Goal: Information Seeking & Learning: Learn about a topic

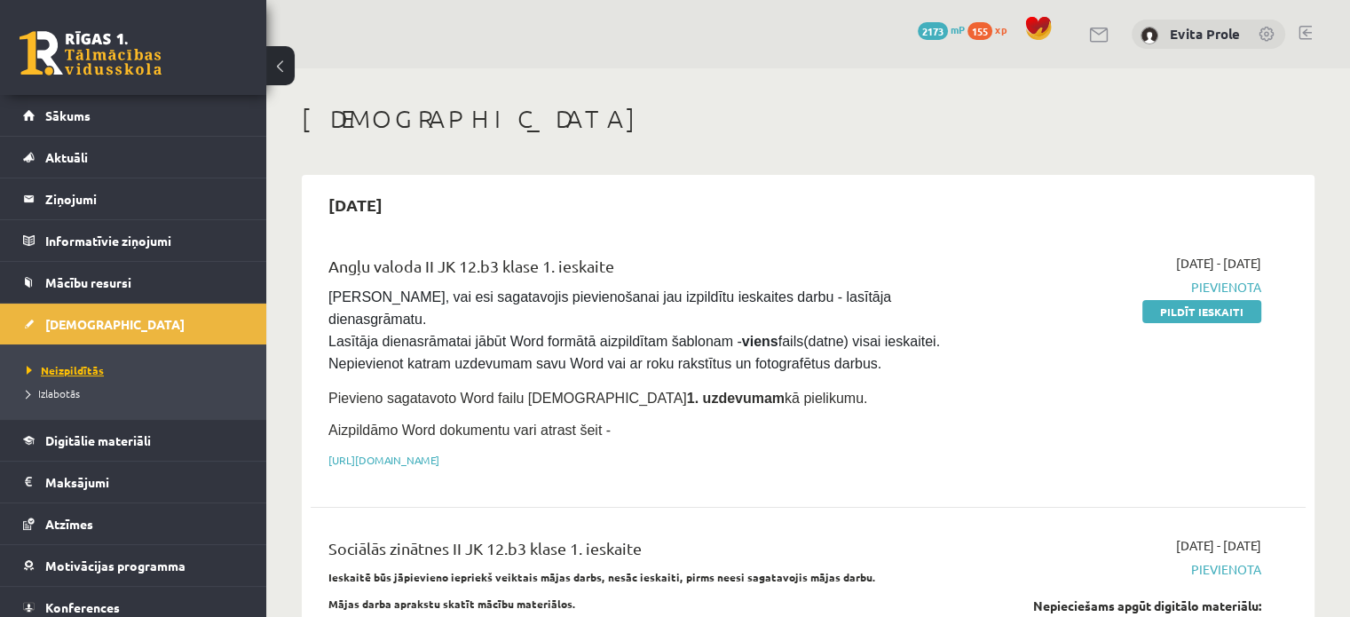
scroll to position [50, 0]
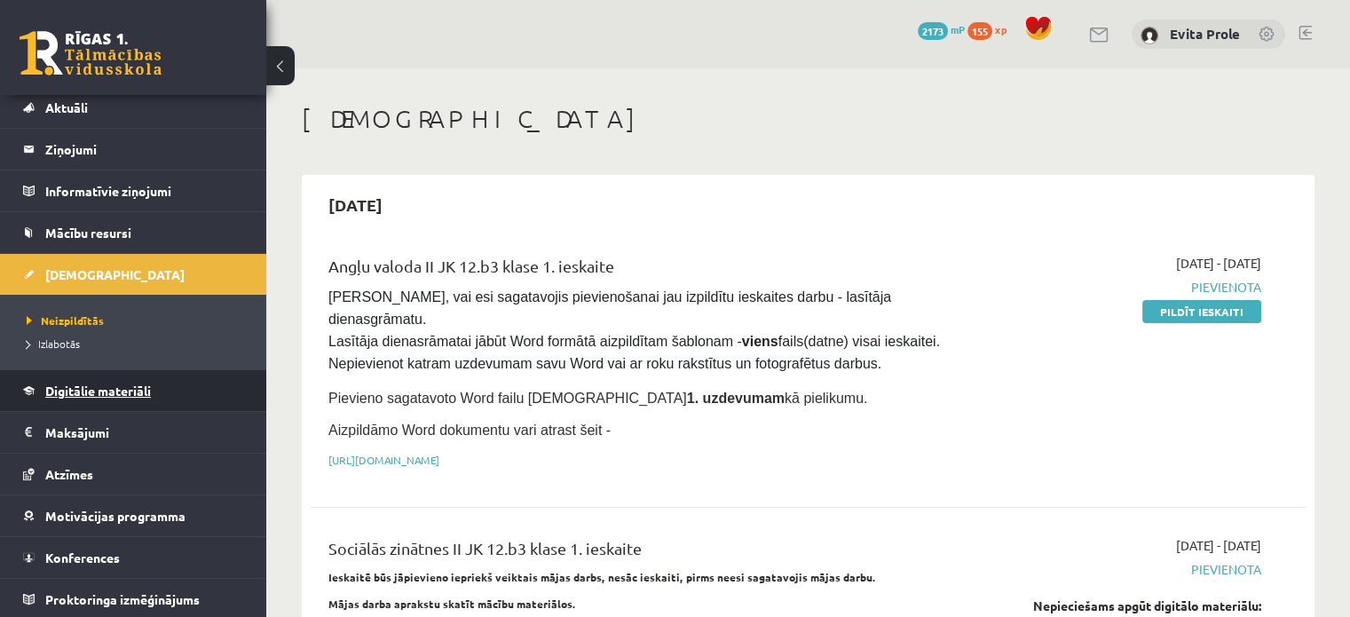
click at [128, 373] on link "Digitālie materiāli" at bounding box center [133, 390] width 221 height 41
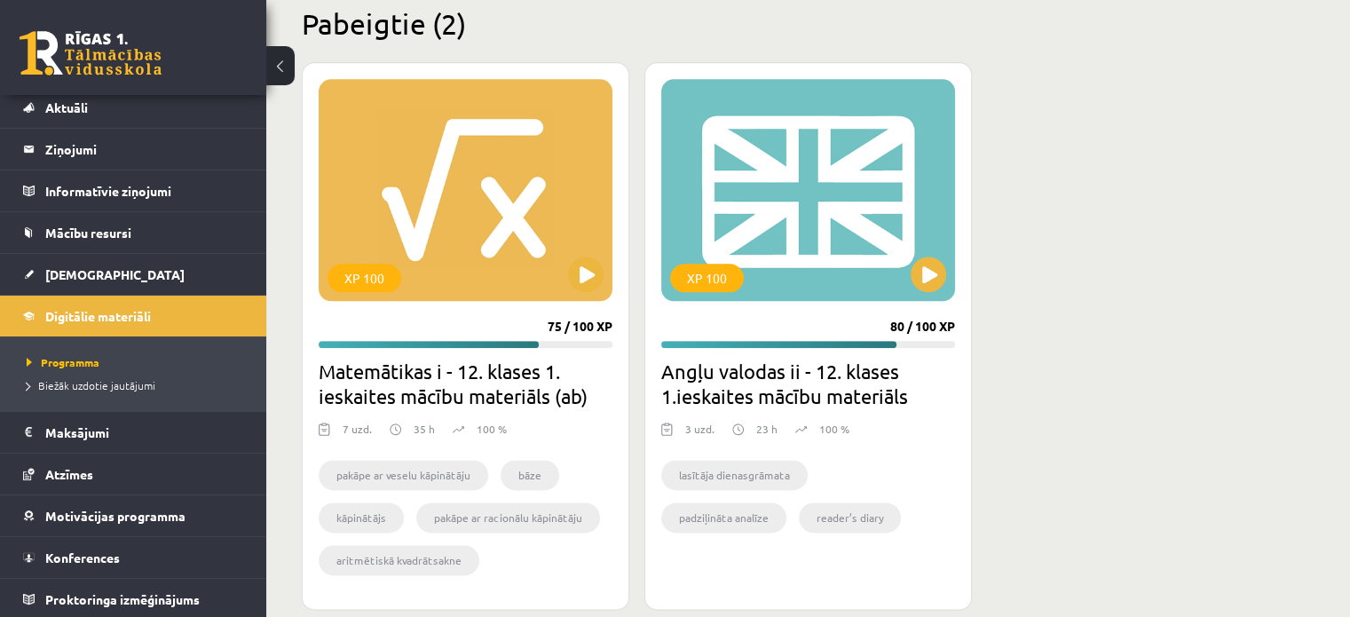
scroll to position [2137, 0]
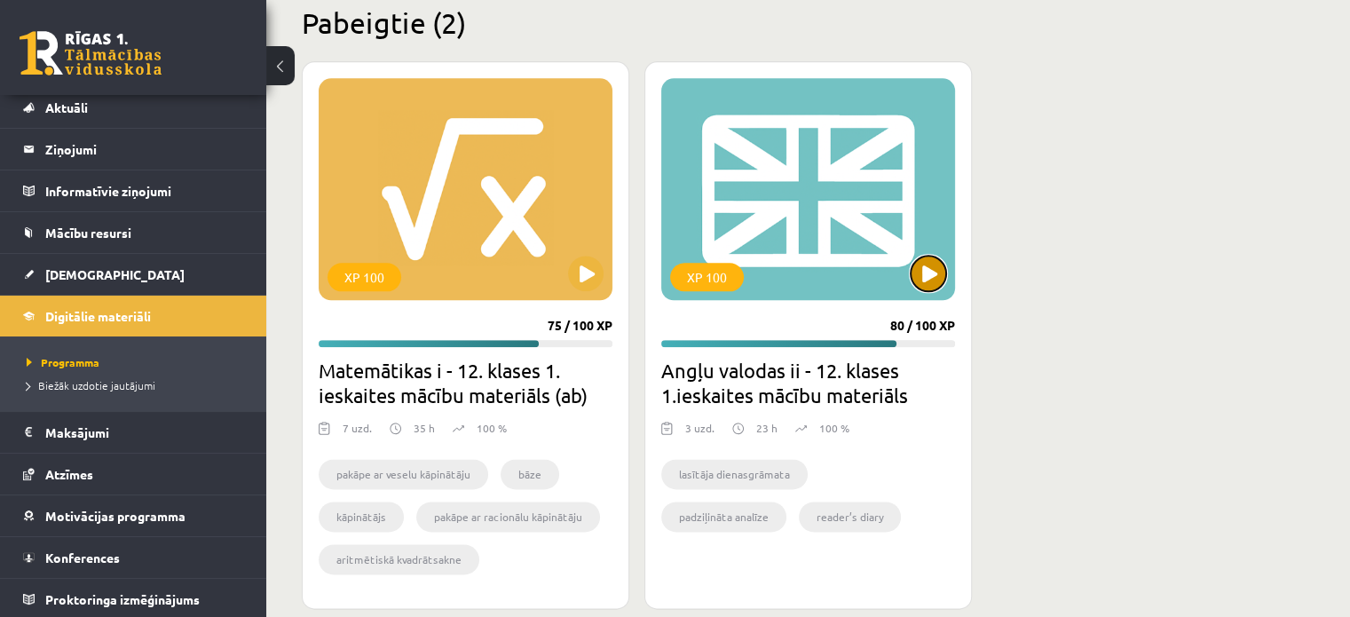
click at [921, 273] on button at bounding box center [929, 274] width 36 height 36
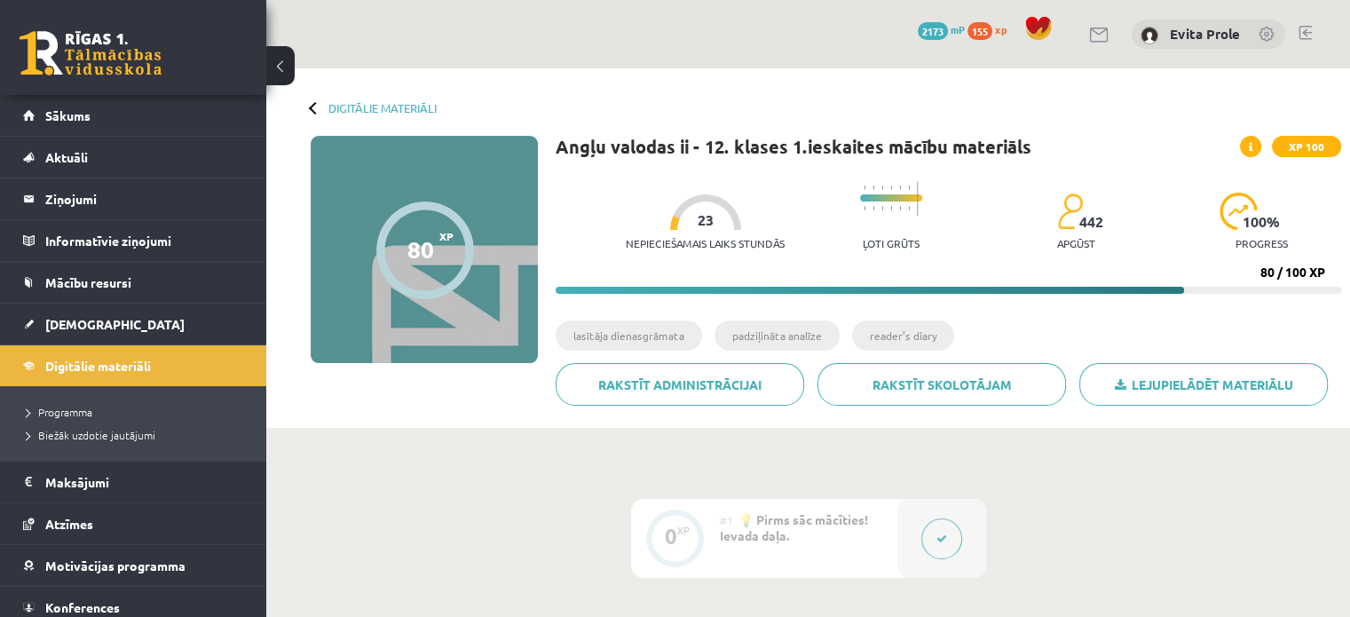
click at [945, 534] on icon at bounding box center [942, 539] width 11 height 11
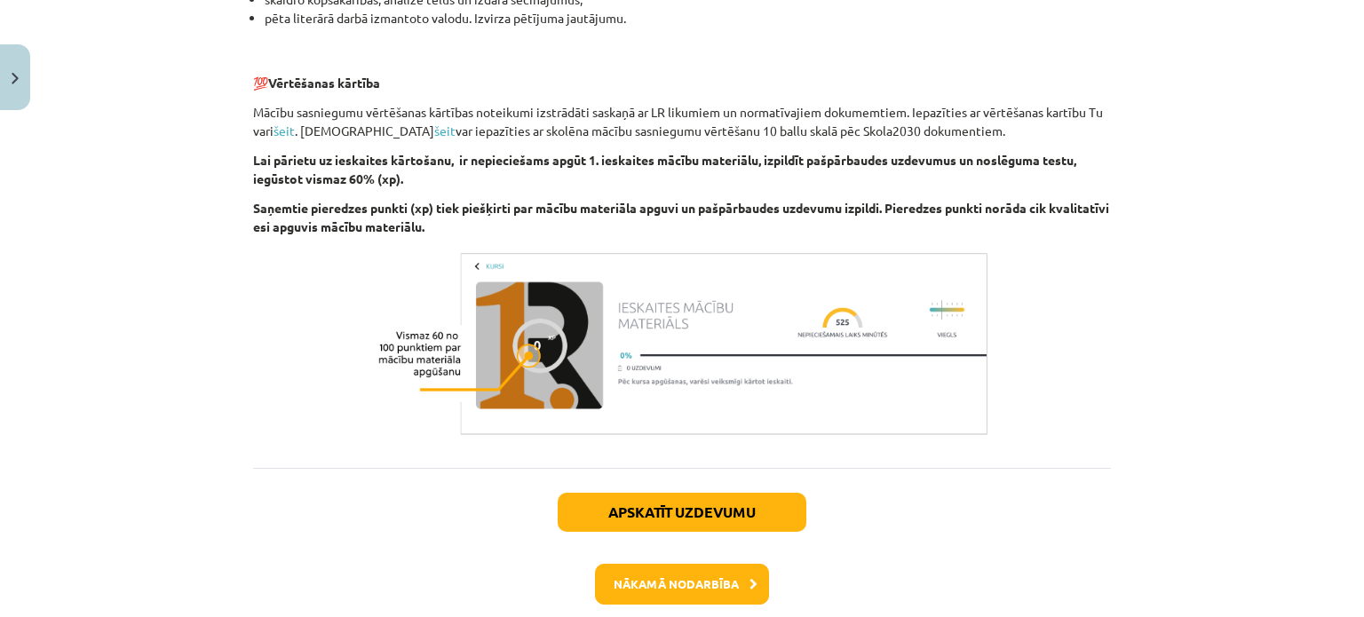
scroll to position [1307, 0]
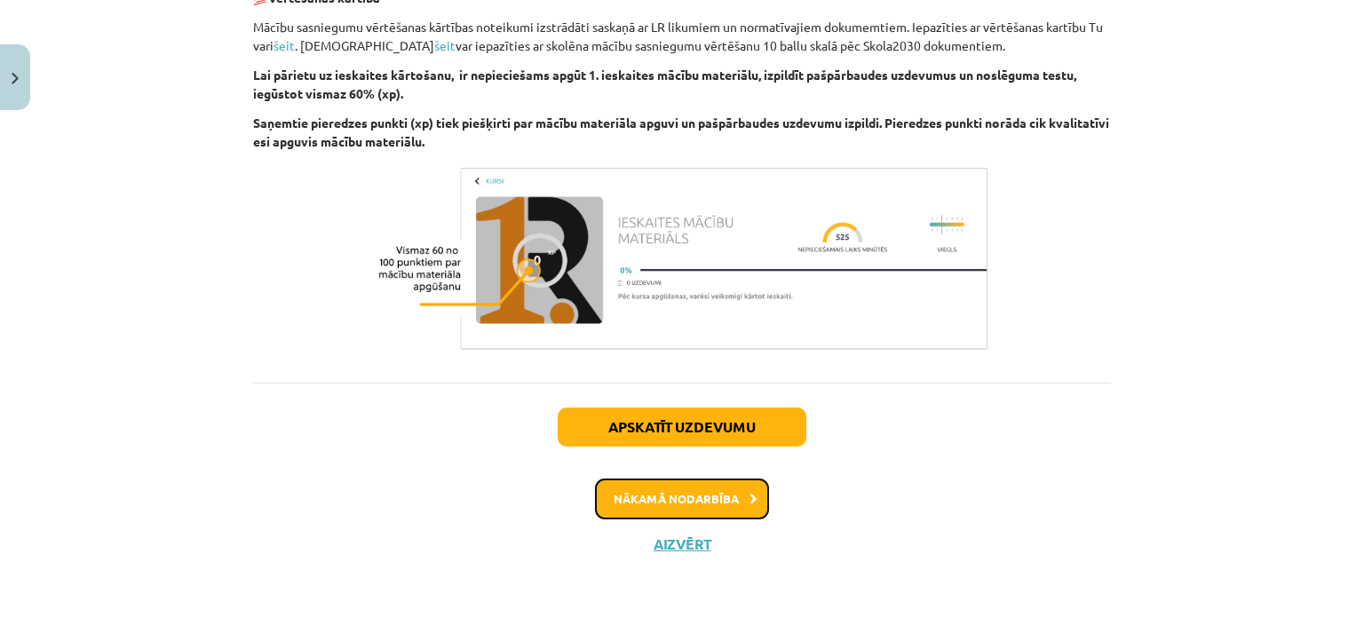
click at [692, 499] on button "Nākamā nodarbība" at bounding box center [682, 499] width 174 height 41
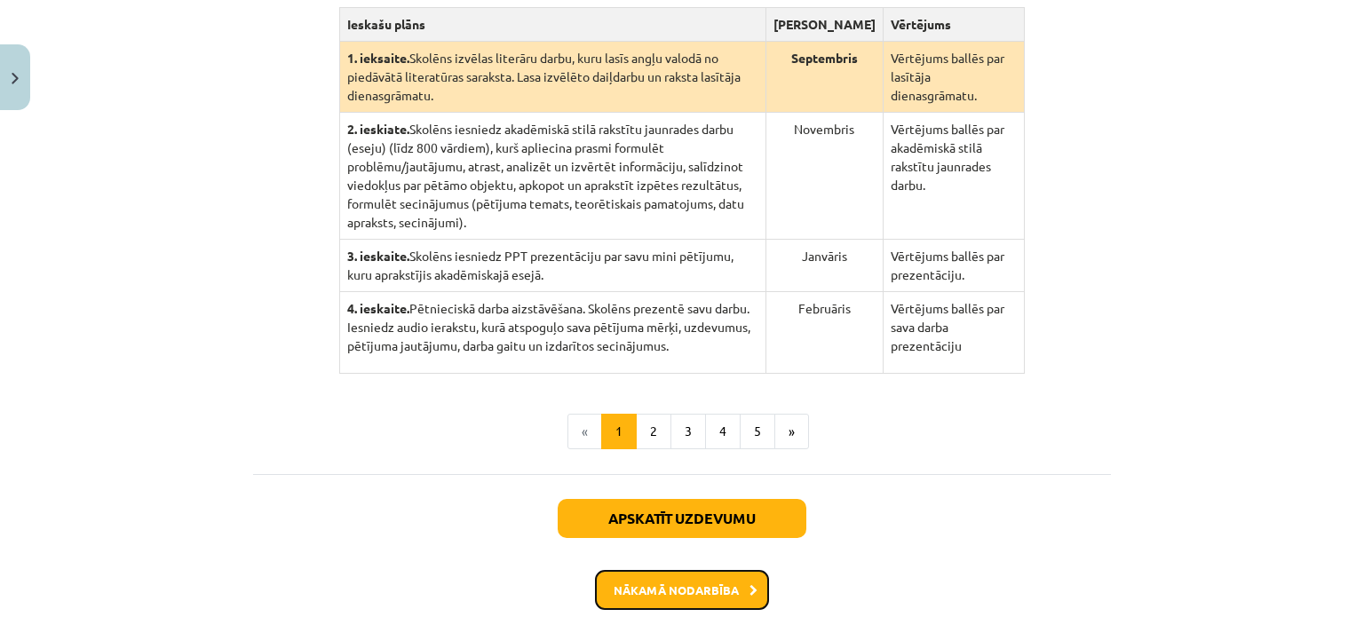
scroll to position [544, 0]
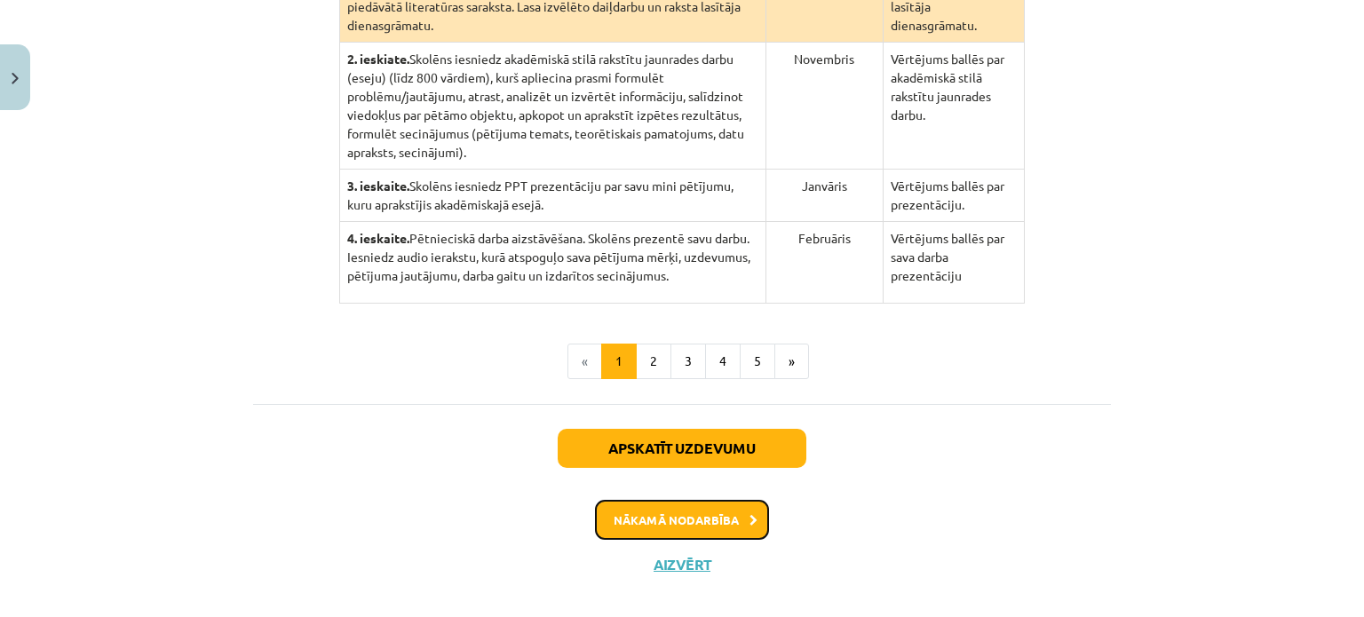
click at [710, 500] on button "Nākamā nodarbība" at bounding box center [682, 520] width 174 height 41
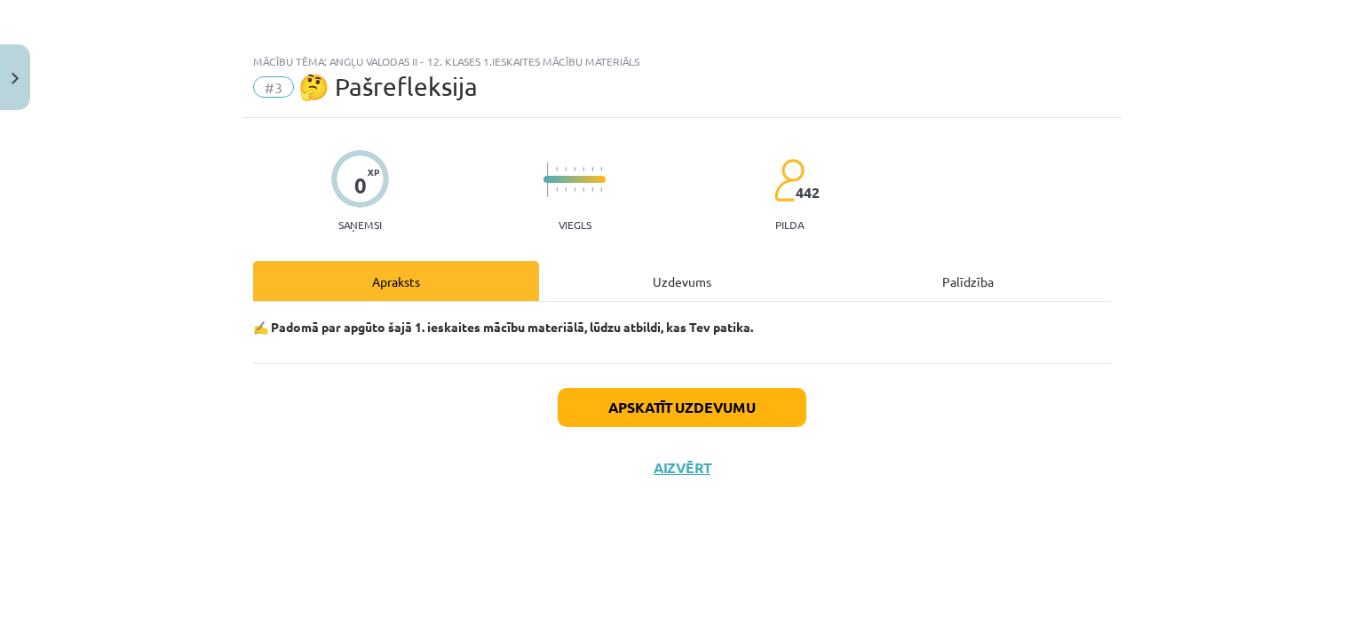
scroll to position [0, 0]
click at [689, 464] on button "Aizvērt" at bounding box center [681, 468] width 67 height 18
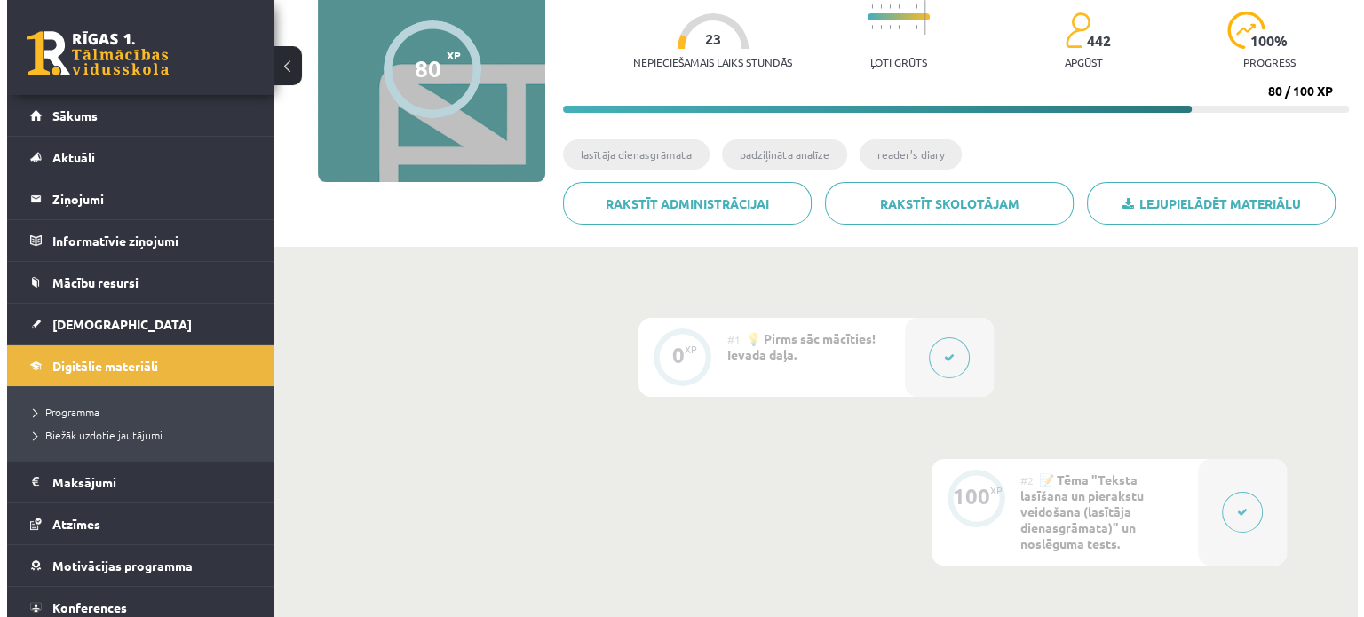
scroll to position [182, 0]
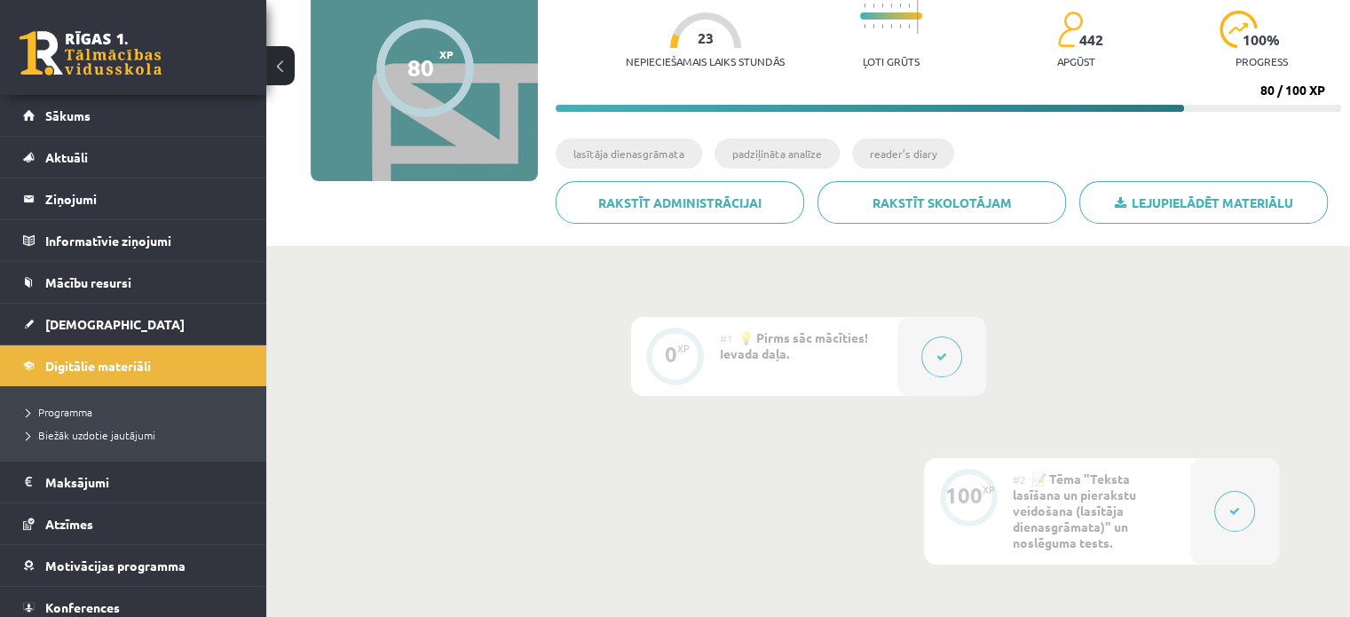
click at [933, 365] on button at bounding box center [942, 356] width 41 height 41
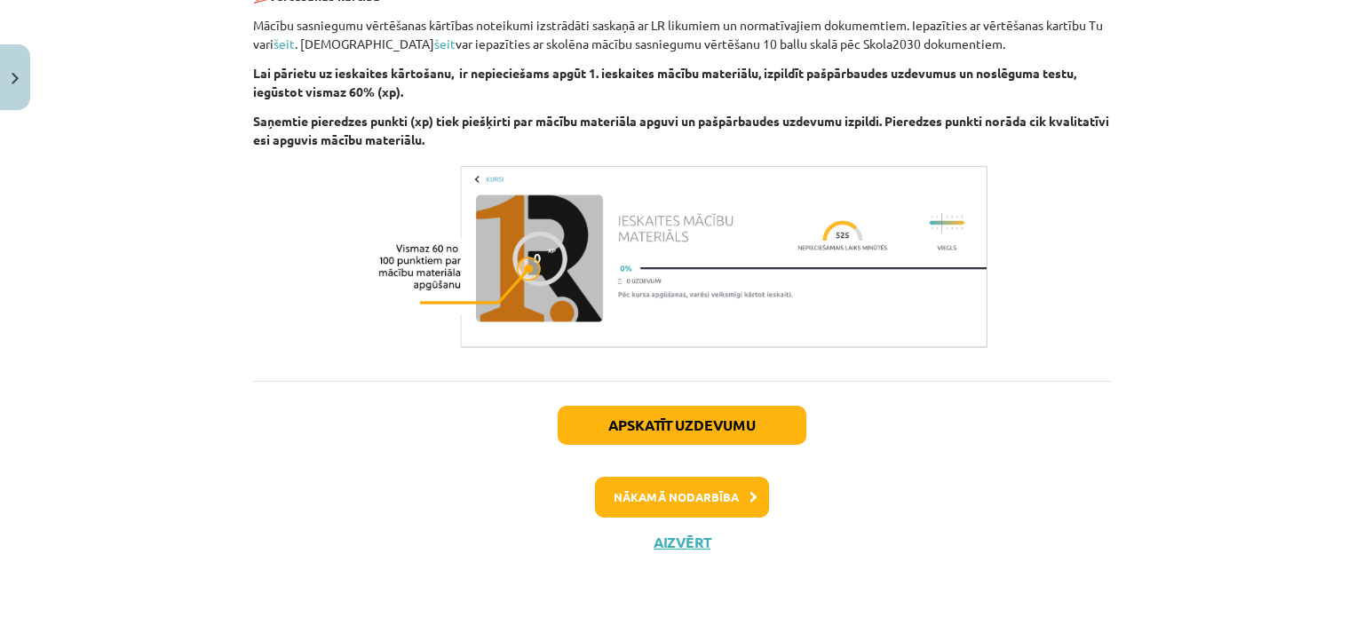
scroll to position [1307, 0]
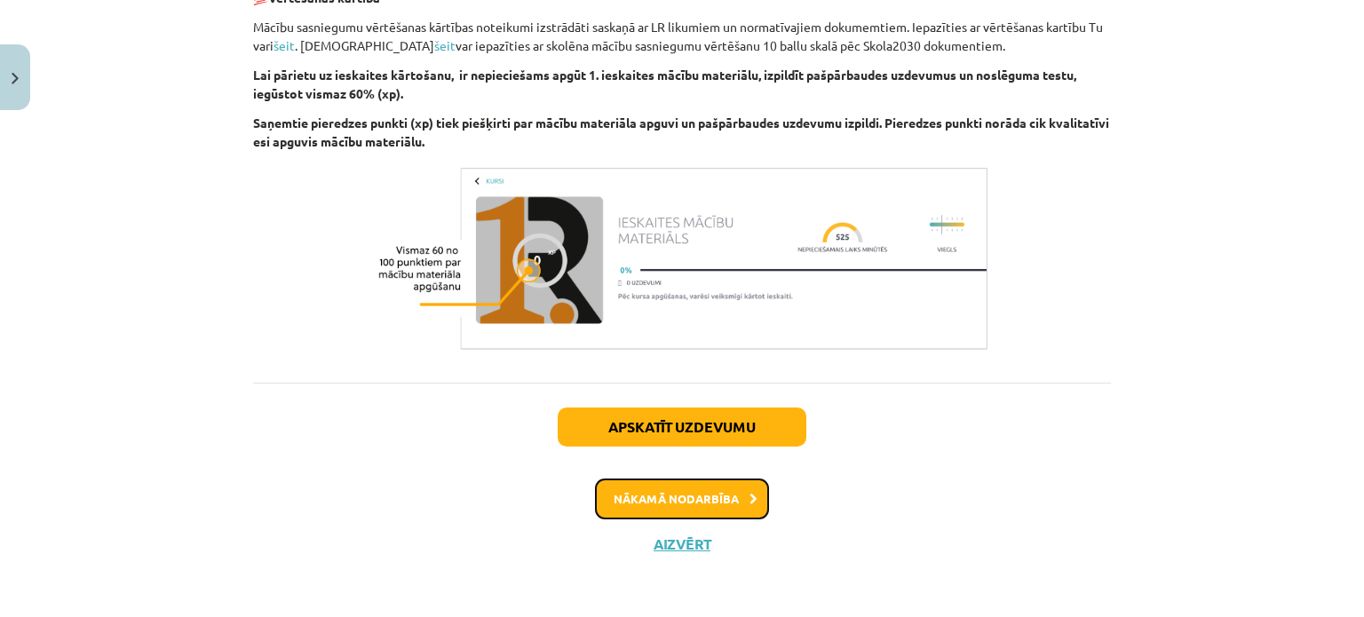
click at [724, 502] on button "Nākamā nodarbība" at bounding box center [682, 499] width 174 height 41
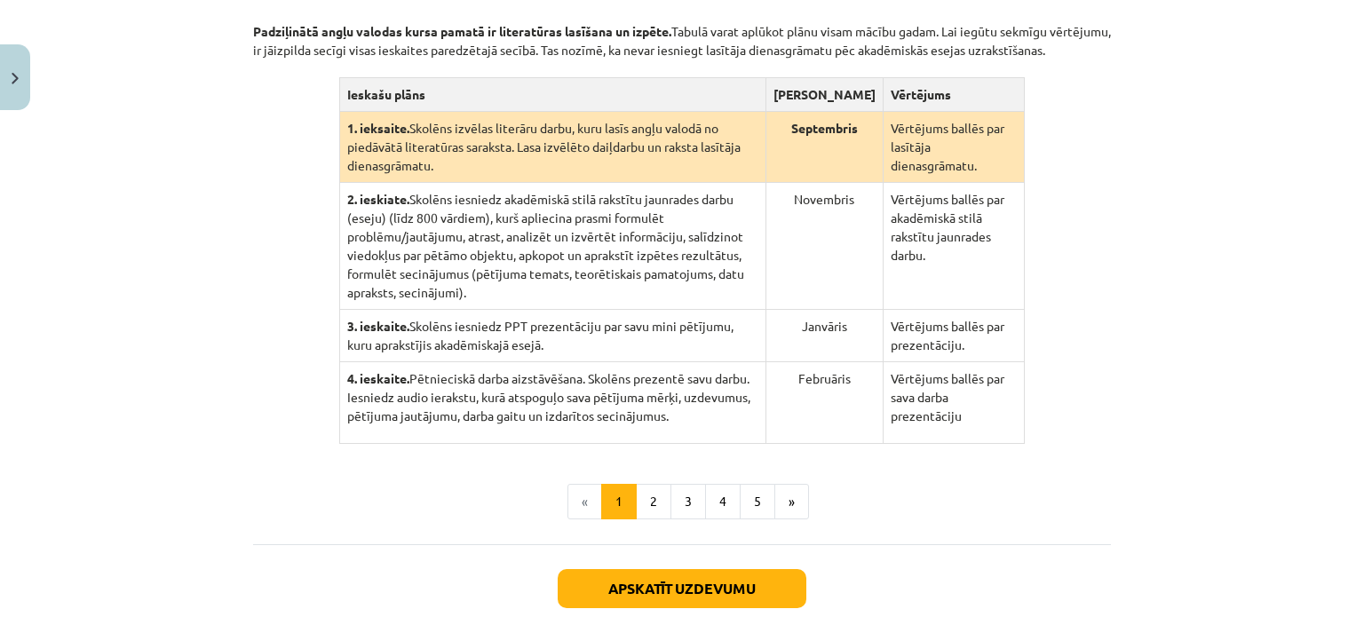
scroll to position [441, 0]
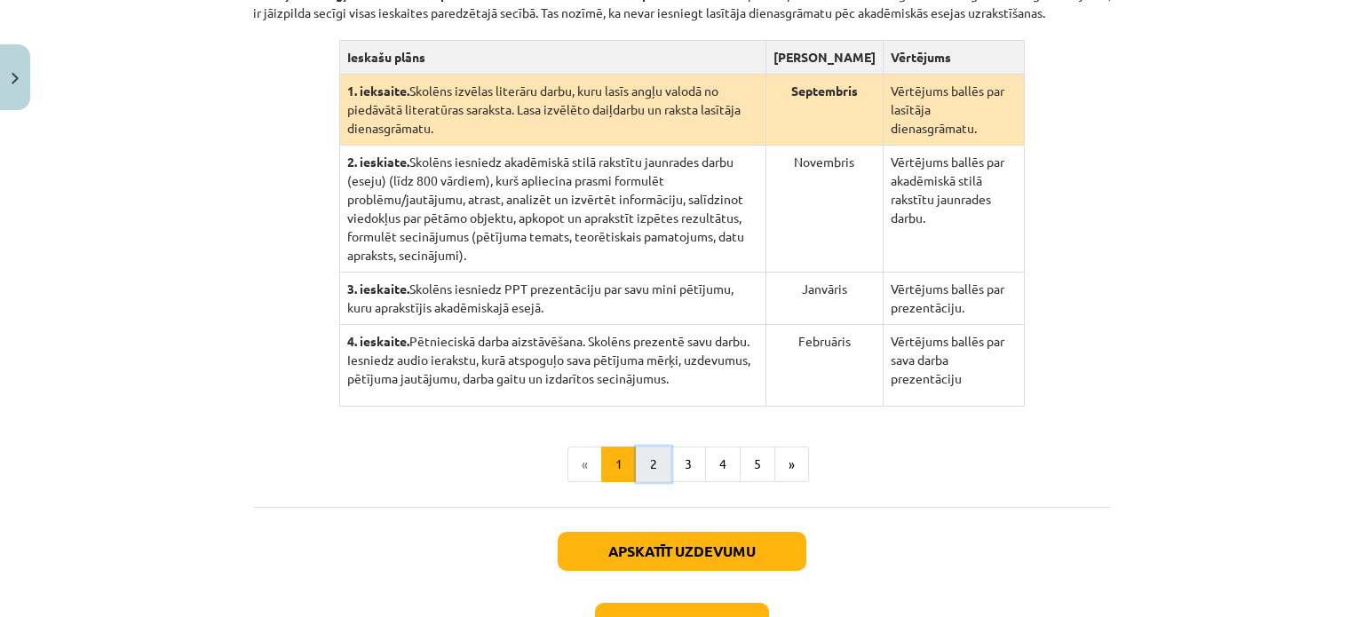
click at [640, 450] on button "2" at bounding box center [654, 465] width 36 height 36
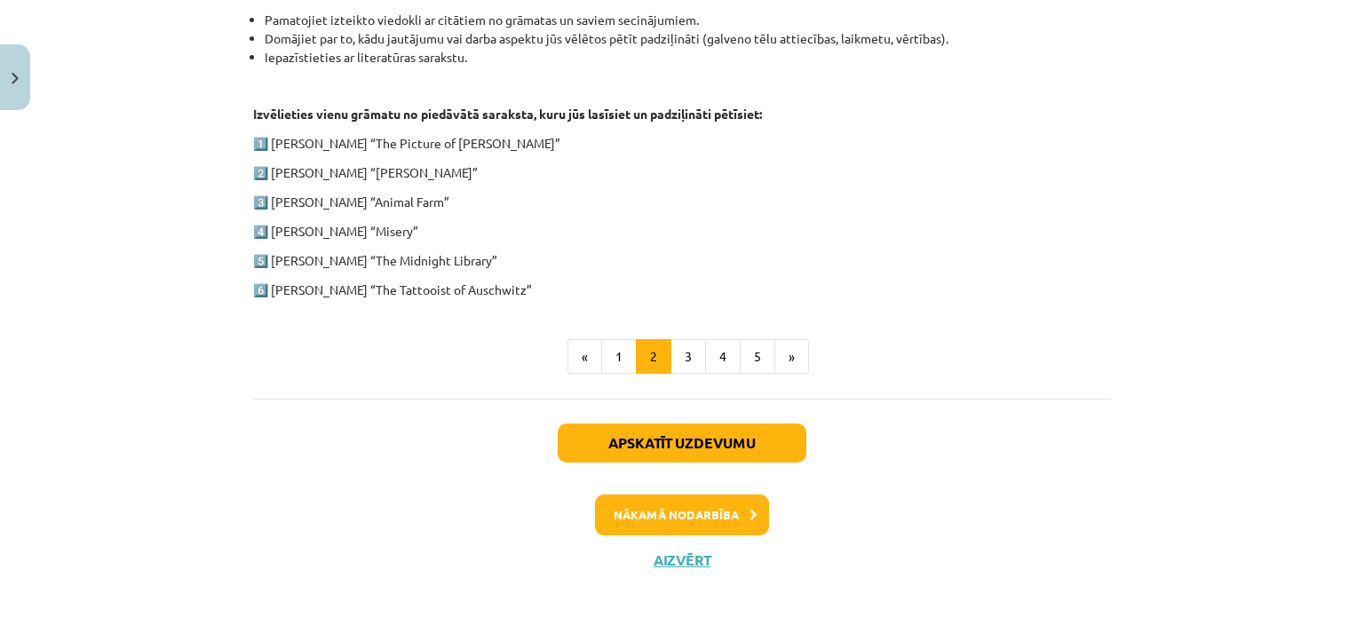
scroll to position [956, 0]
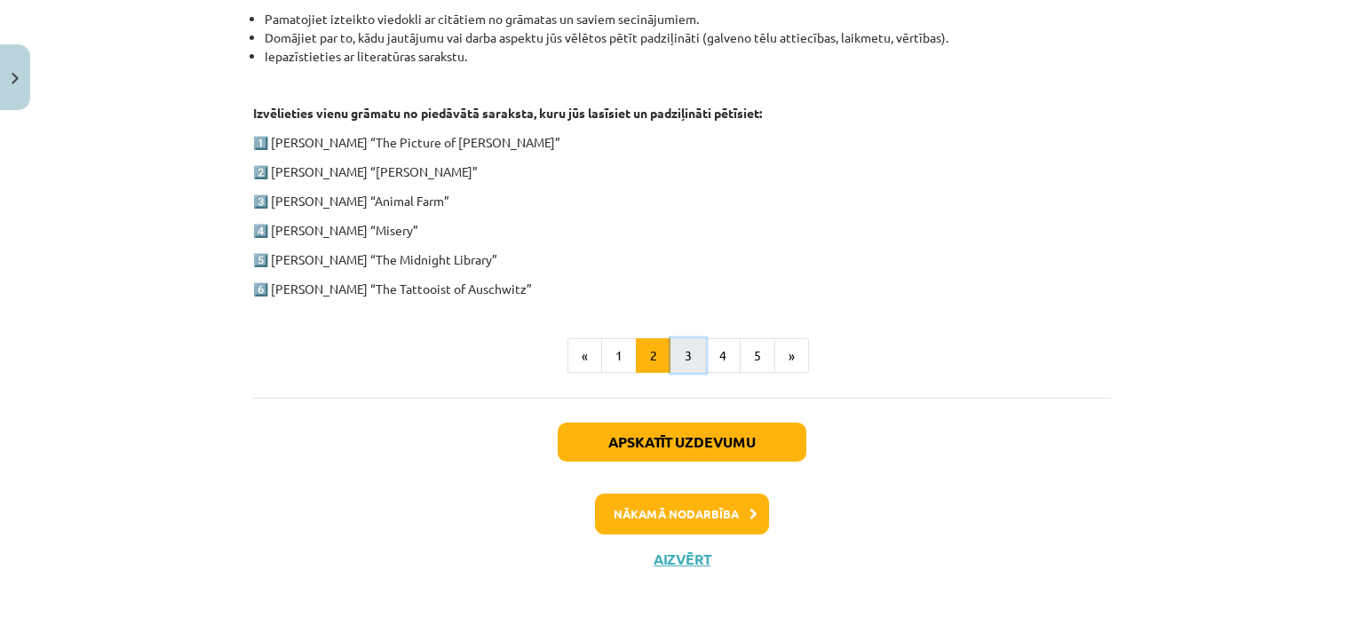
click at [677, 361] on button "3" at bounding box center [688, 356] width 36 height 36
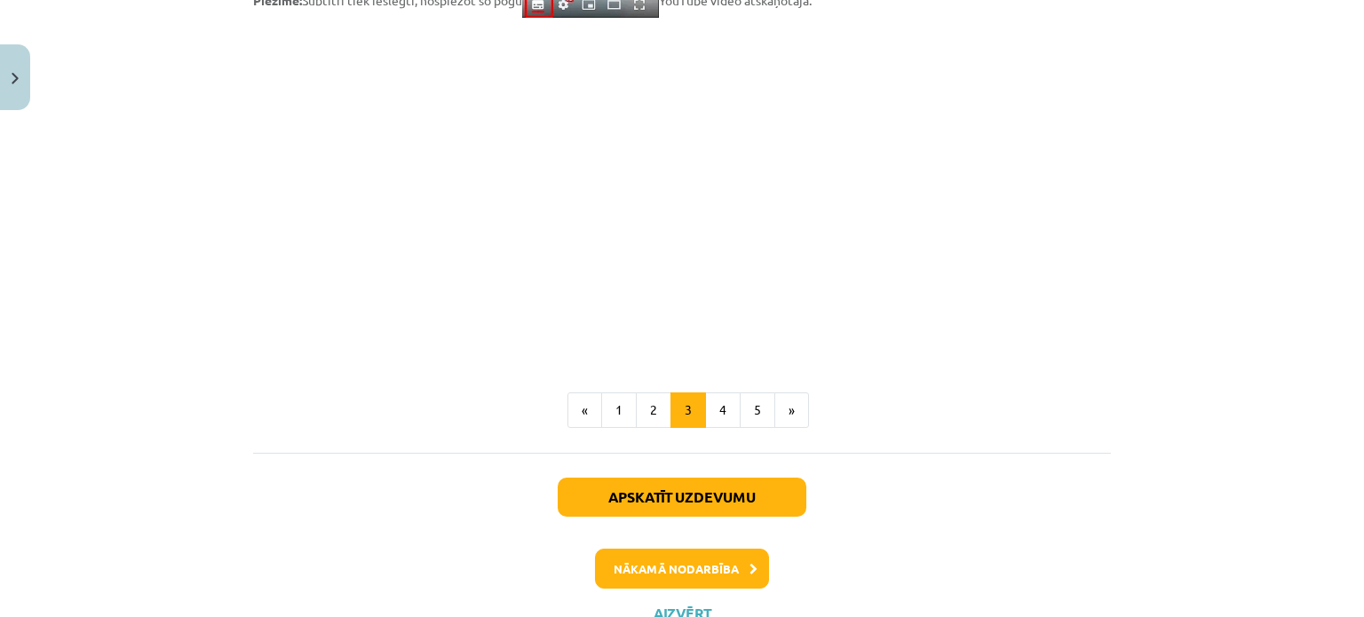
scroll to position [1502, 0]
click at [708, 418] on button "4" at bounding box center [723, 410] width 36 height 36
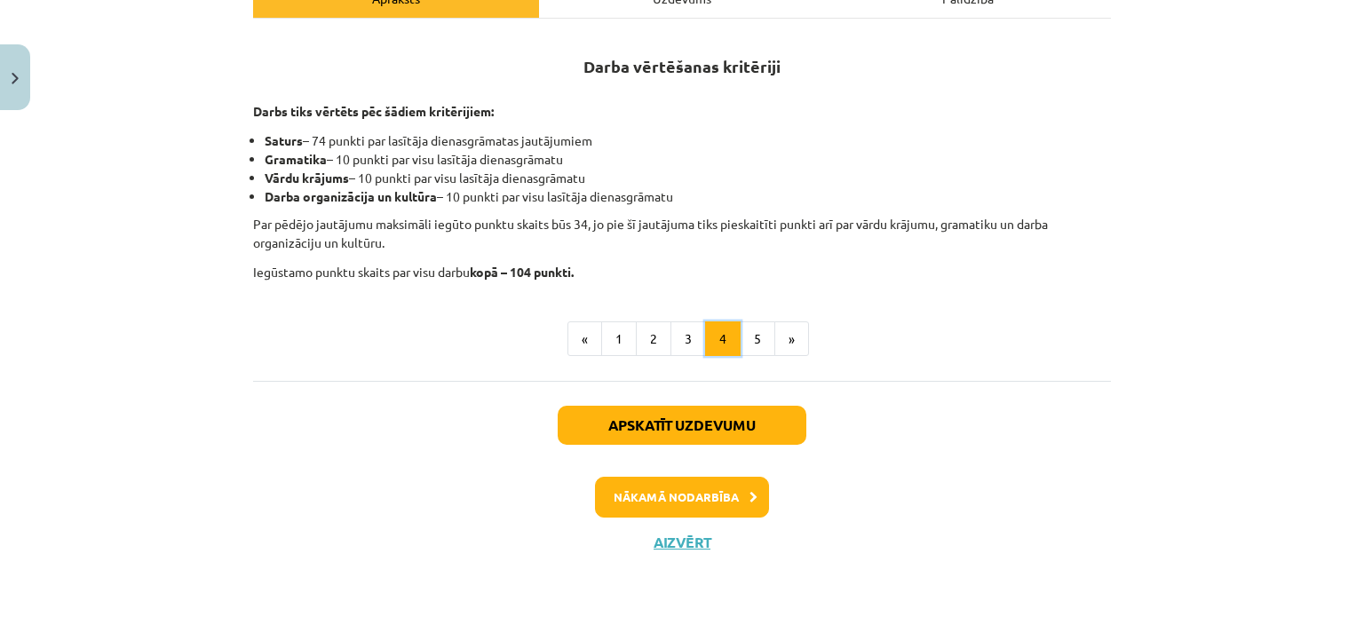
scroll to position [309, 0]
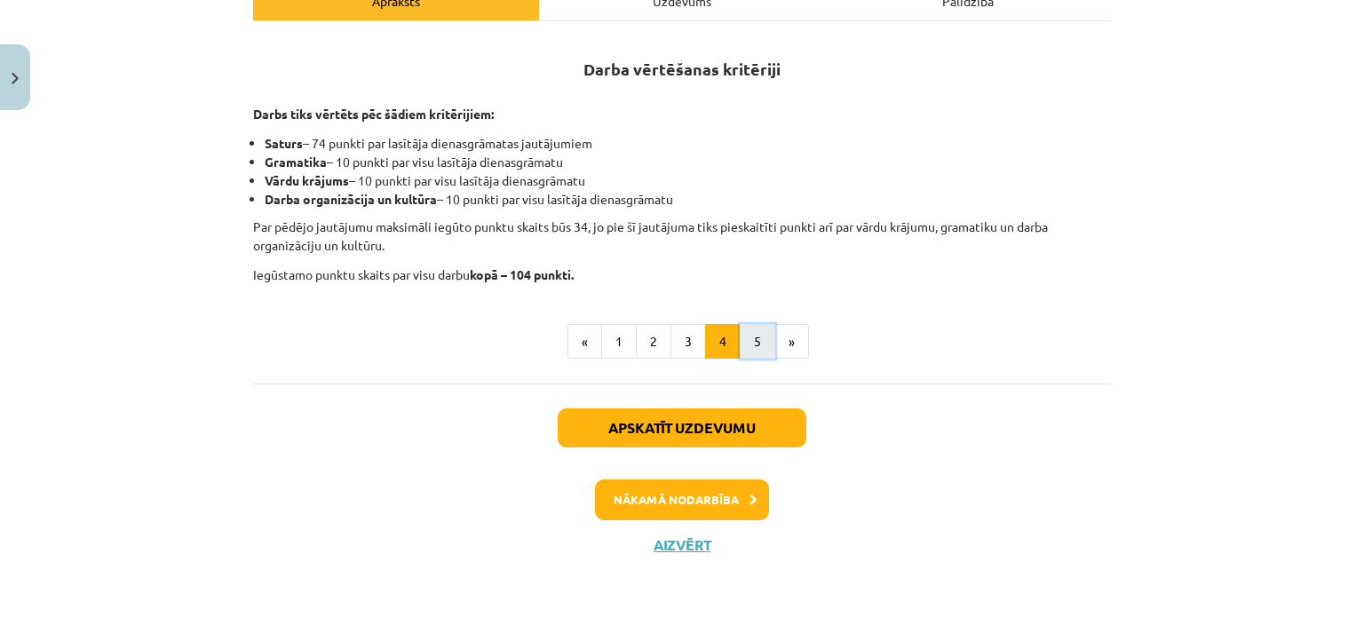
click at [749, 336] on button "5" at bounding box center [758, 342] width 36 height 36
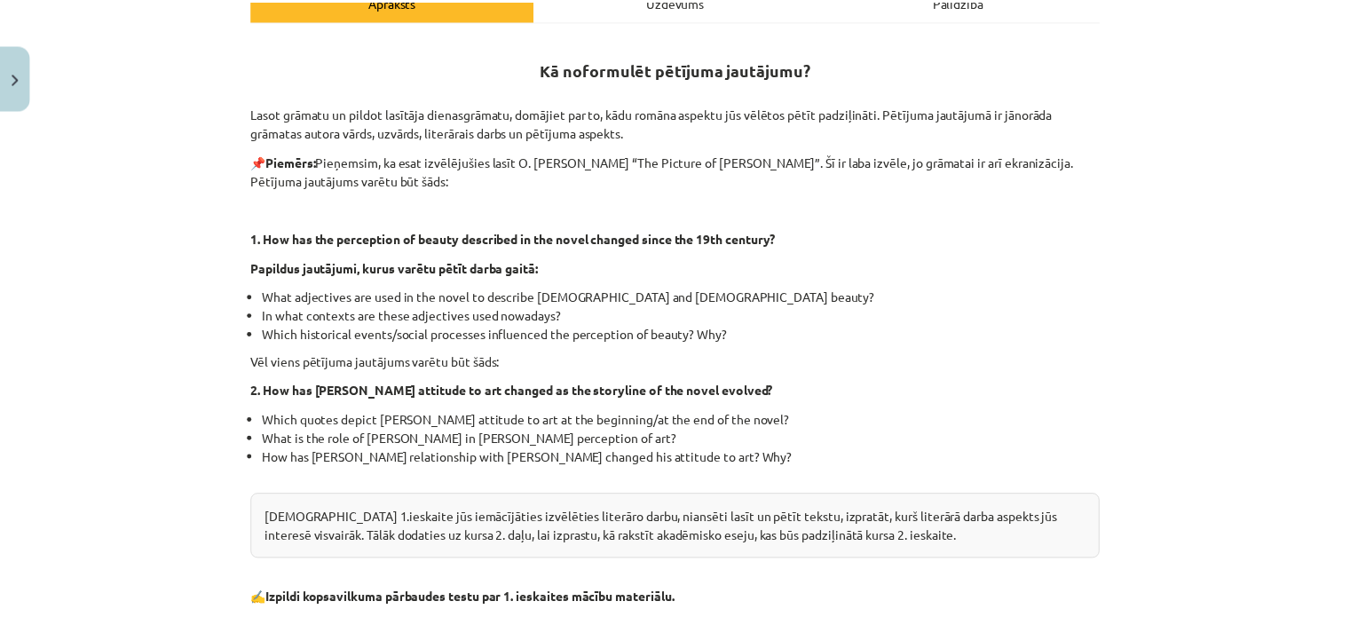
scroll to position [634, 0]
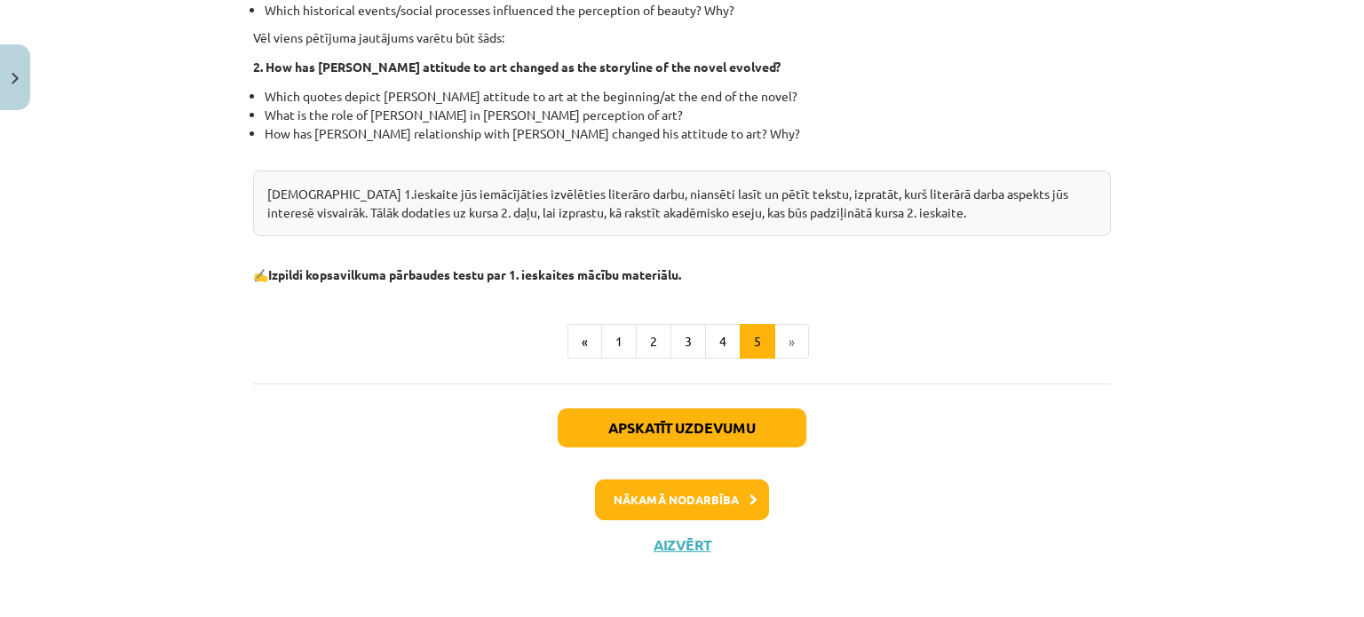
click at [777, 349] on li "»" at bounding box center [792, 342] width 34 height 36
click at [4, 68] on button "Close" at bounding box center [15, 77] width 30 height 66
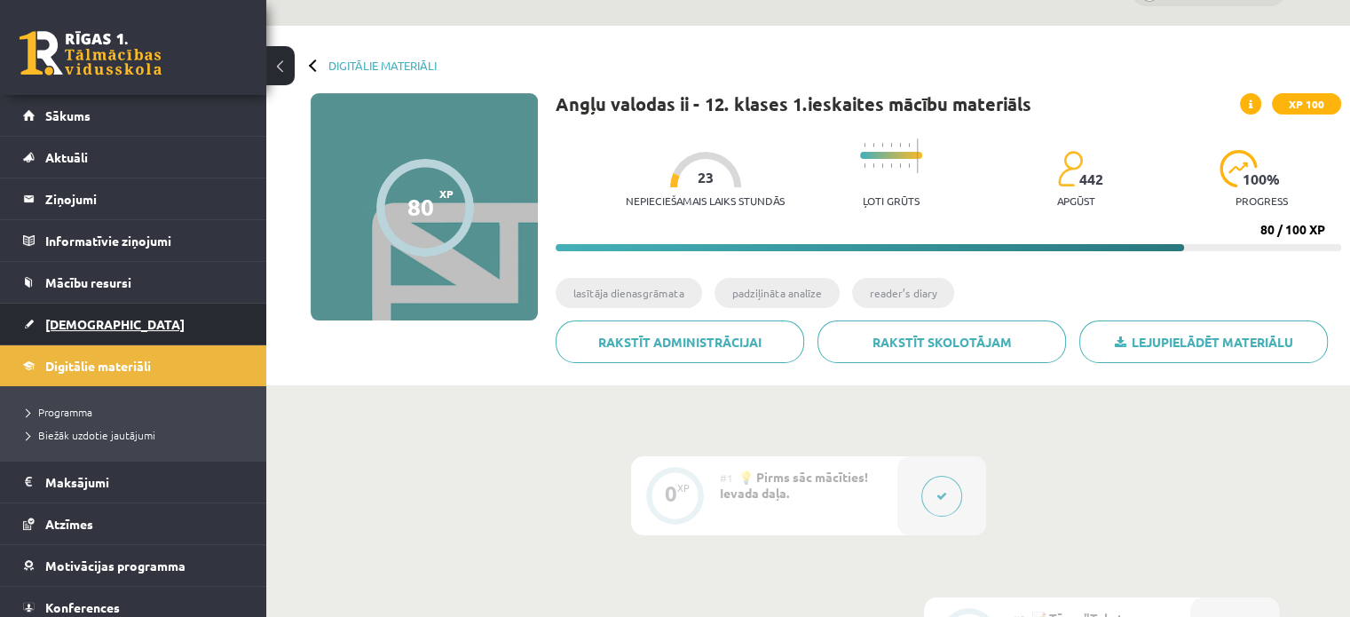
click at [47, 333] on link "[DEMOGRAPHIC_DATA]" at bounding box center [133, 324] width 221 height 41
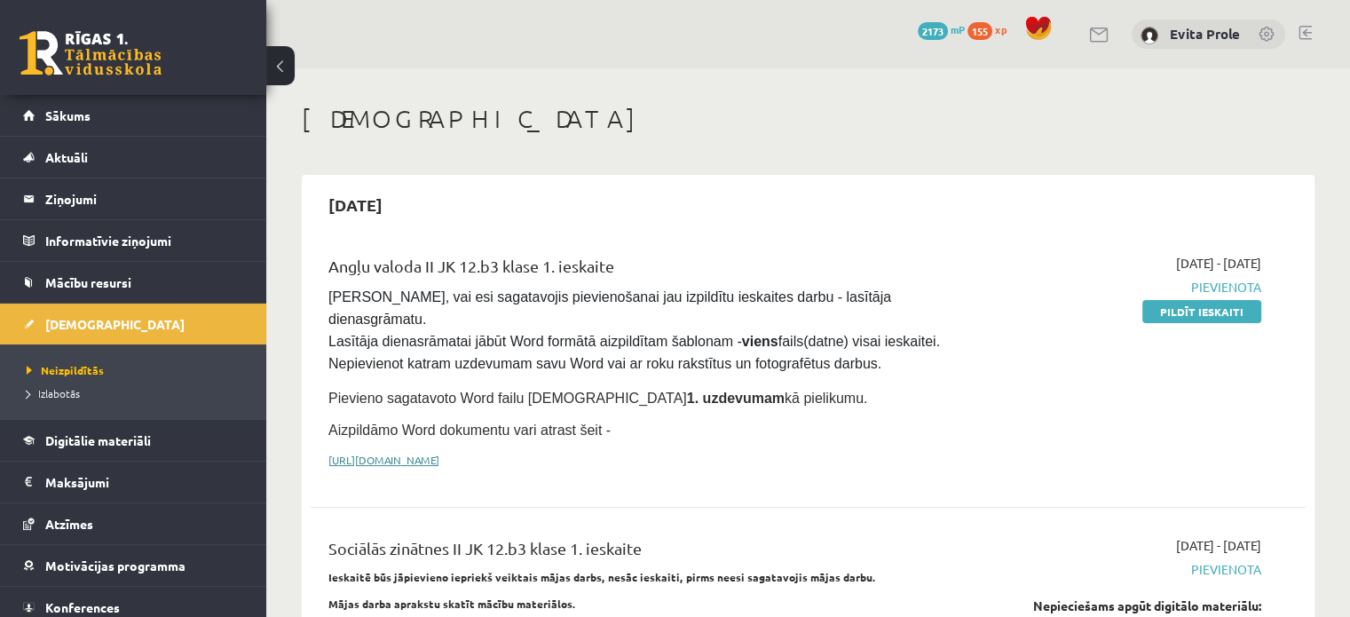
click at [439, 453] on link "[URL][DOMAIN_NAME]" at bounding box center [383, 460] width 111 height 14
